Goal: Information Seeking & Learning: Find specific fact

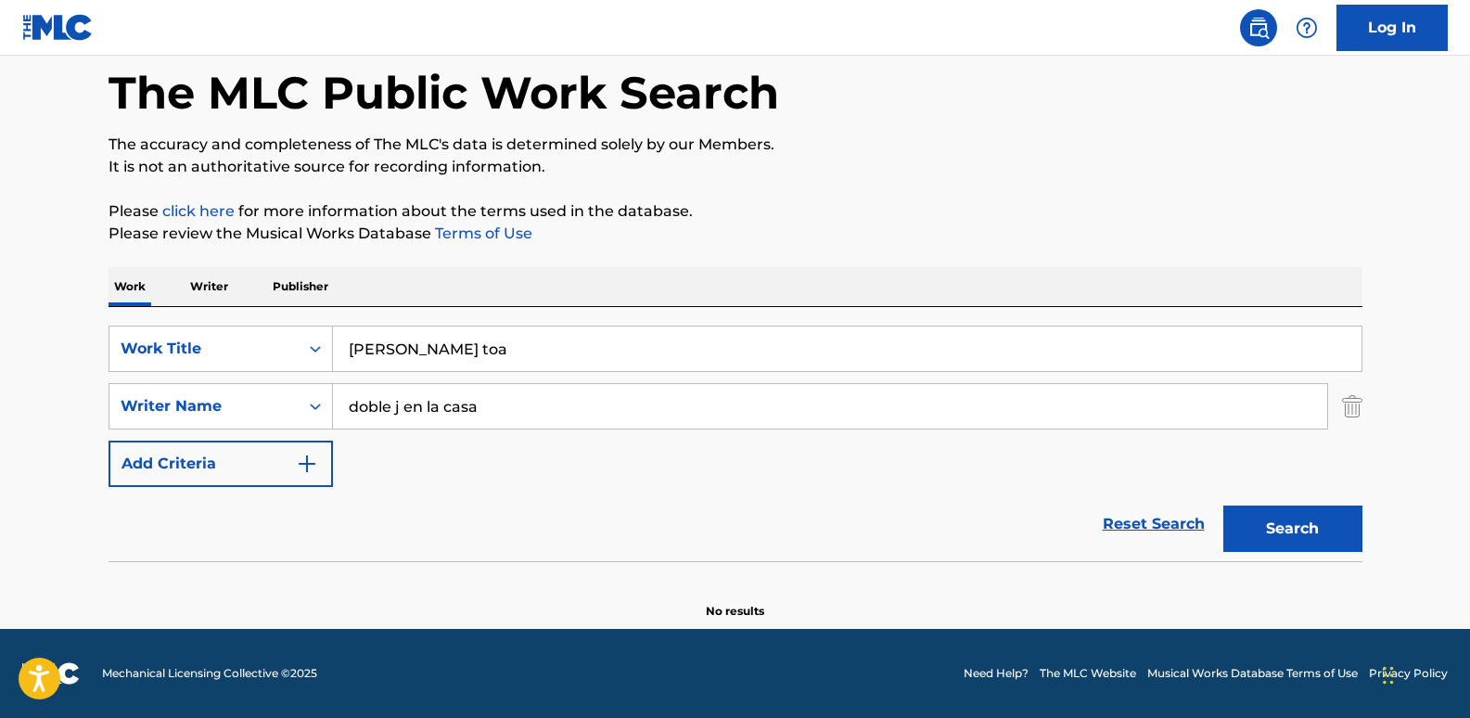
scroll to position [87, 0]
click at [486, 360] on input "[PERSON_NAME] toa" at bounding box center [847, 349] width 1029 height 45
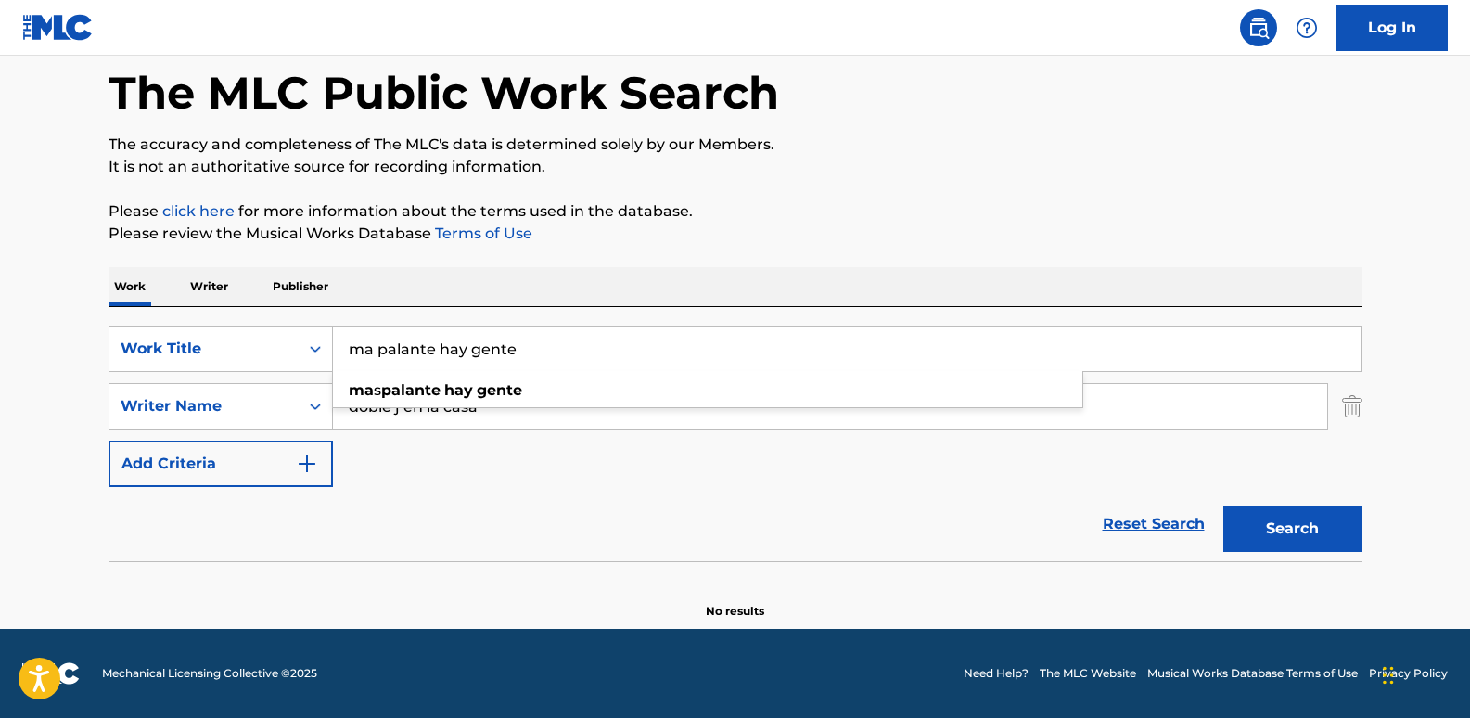
type input "ma palante hay gente"
click at [467, 469] on div "SearchWithCriteriadc50d497-a6c2-4c66-a6f0-44e43a6ec6da Work Title ma palante ha…" at bounding box center [736, 406] width 1254 height 161
click at [521, 411] on input "doble j en la casa" at bounding box center [830, 406] width 995 height 45
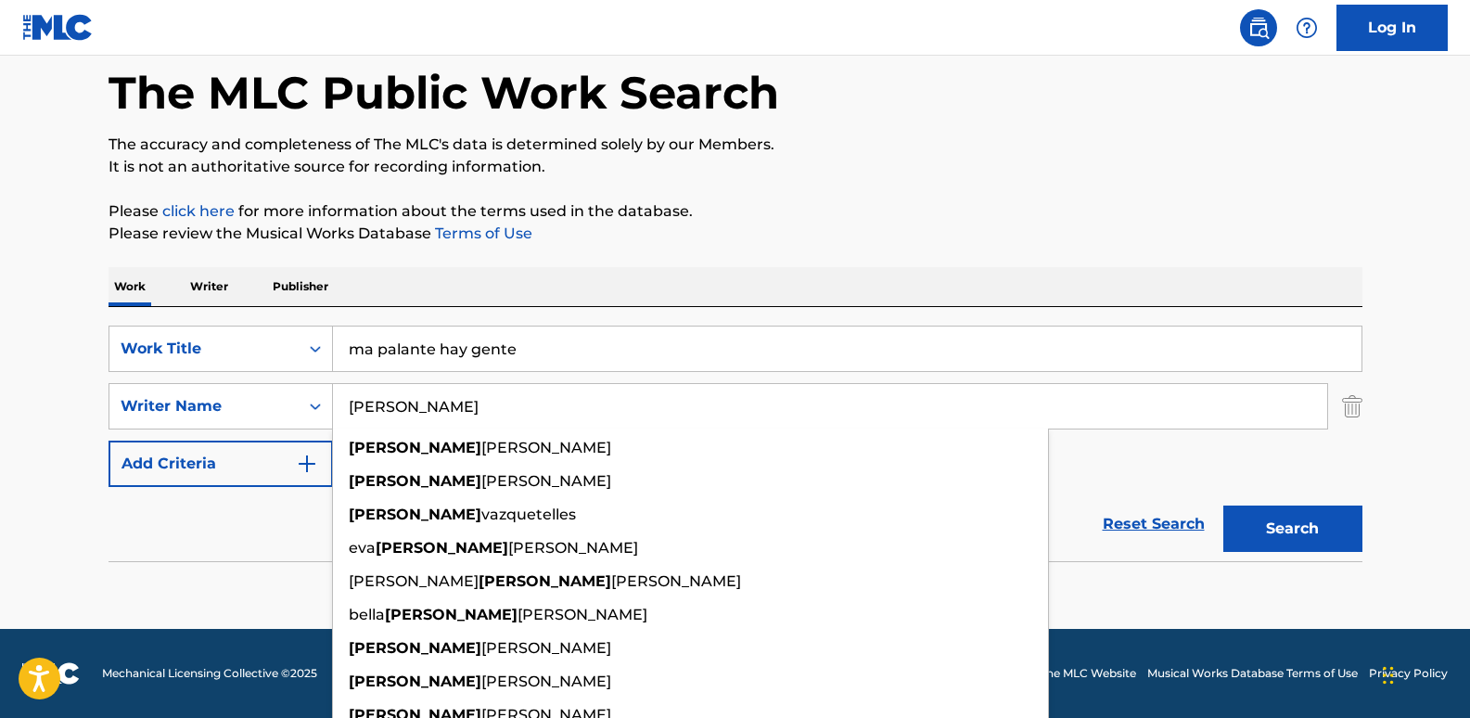
type input "[PERSON_NAME]"
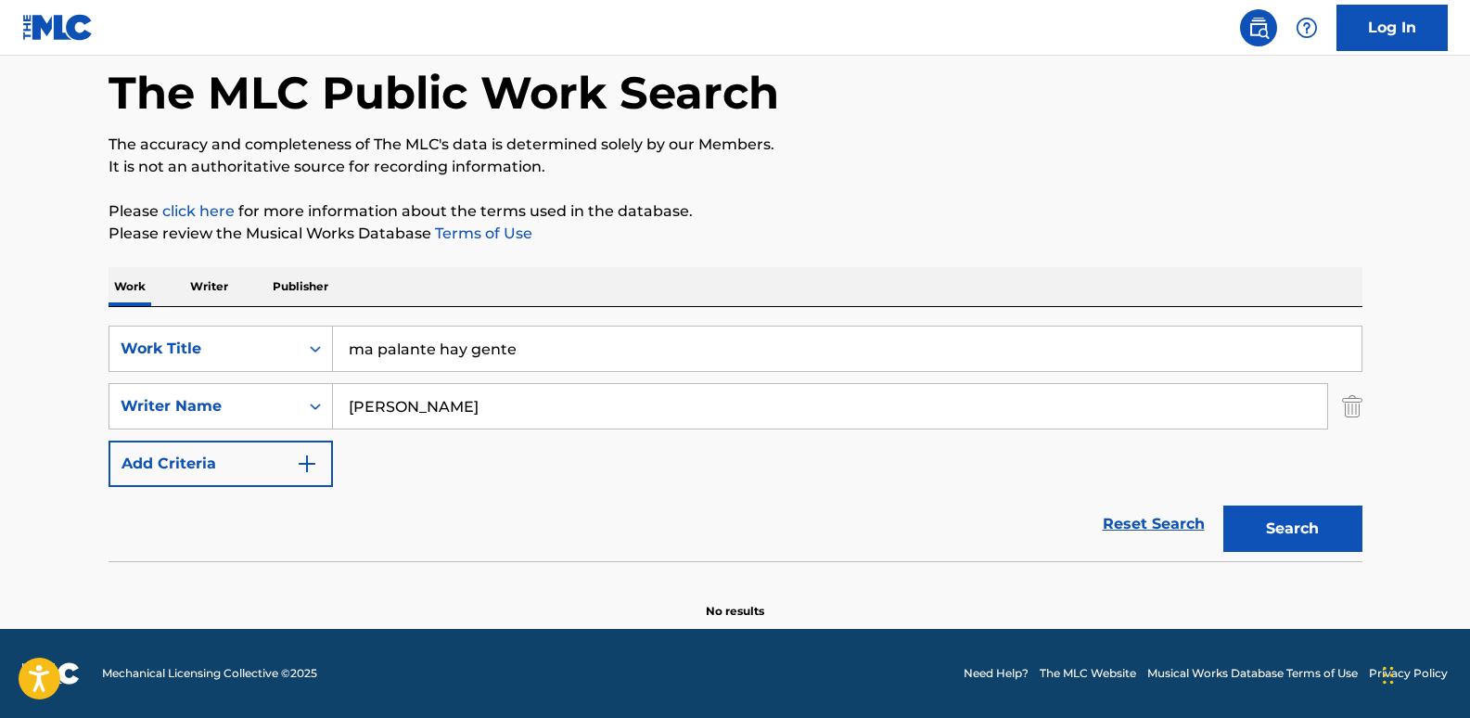
click at [934, 224] on p "Please review the Musical Works Database Terms of Use" at bounding box center [736, 234] width 1254 height 22
click at [1294, 533] on button "Search" at bounding box center [1293, 529] width 139 height 46
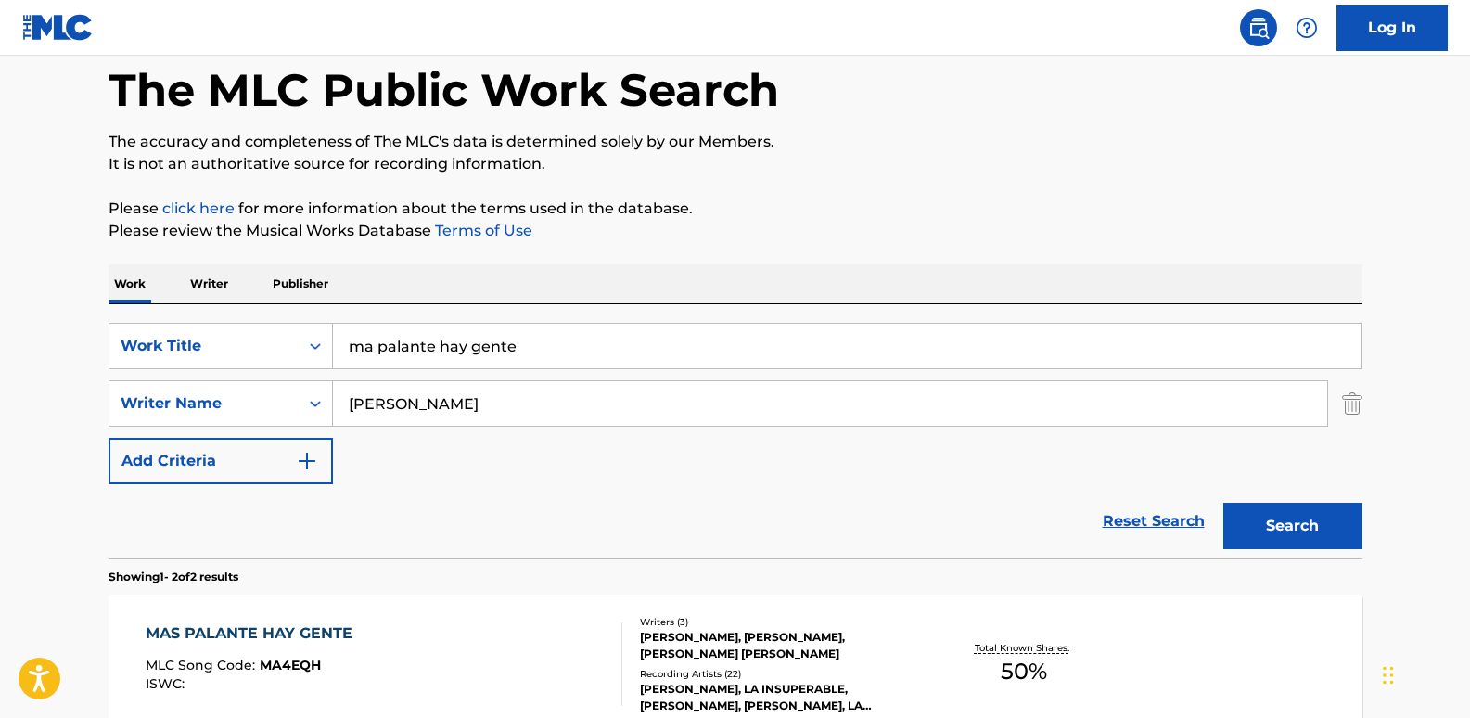
scroll to position [0, 0]
